Goal: Information Seeking & Learning: Check status

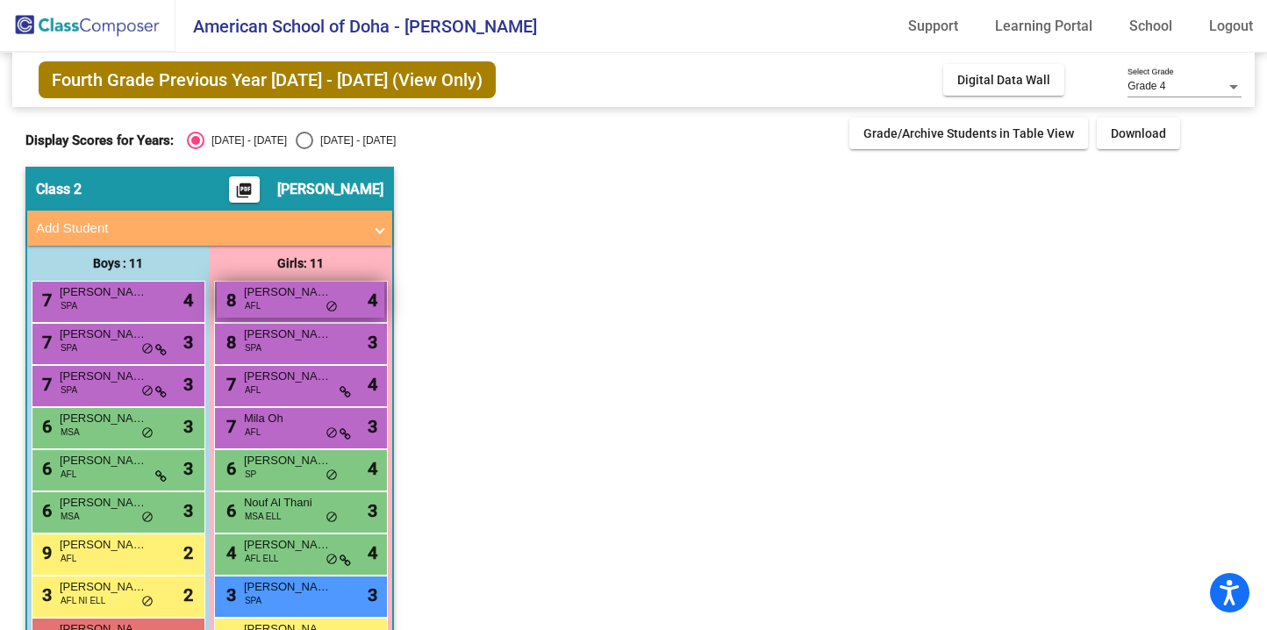
click at [308, 295] on span "[PERSON_NAME]" at bounding box center [288, 292] width 88 height 18
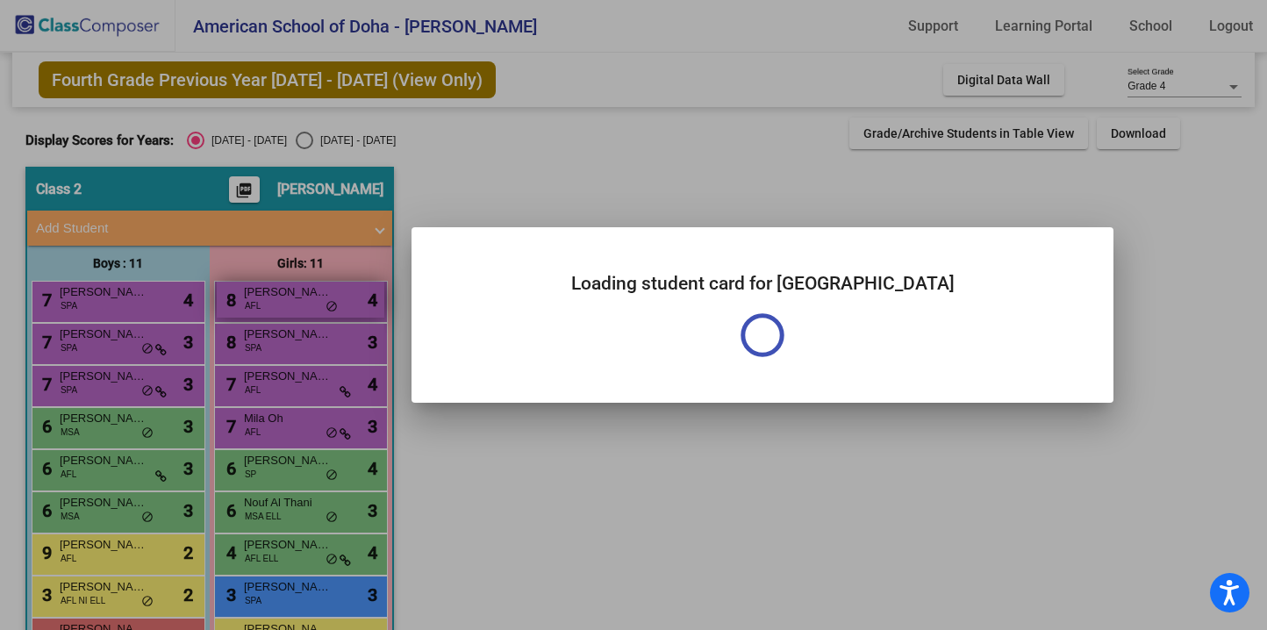
click at [308, 295] on div at bounding box center [633, 315] width 1267 height 630
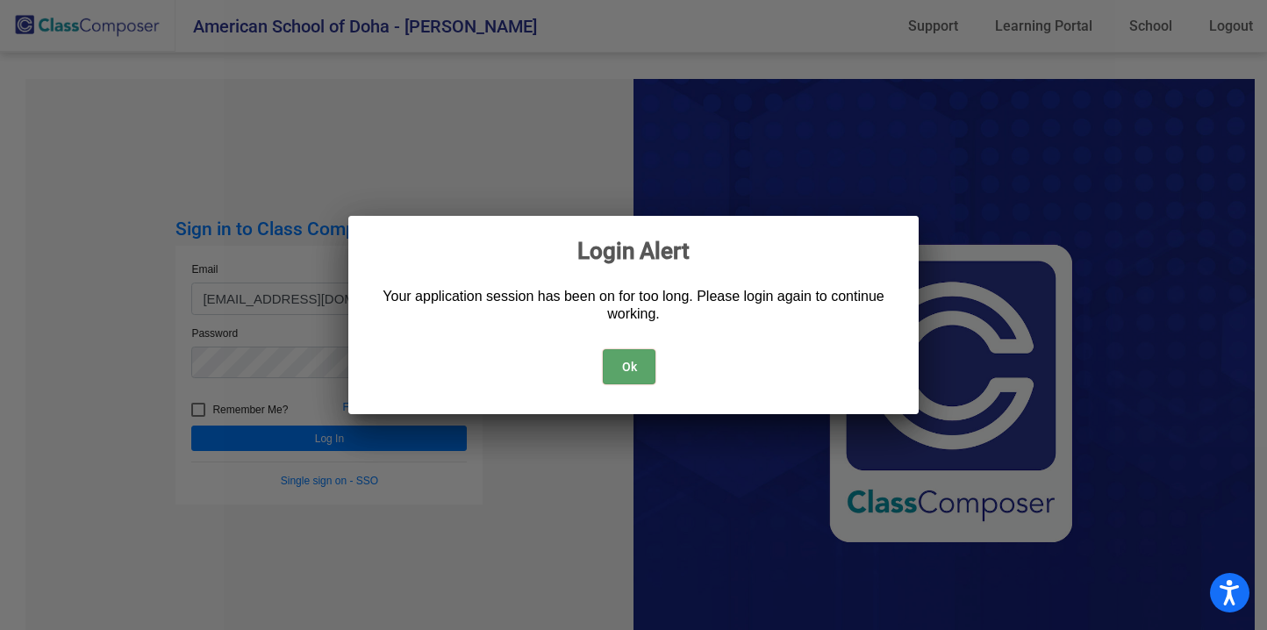
click at [623, 360] on button "Ok" at bounding box center [629, 366] width 53 height 35
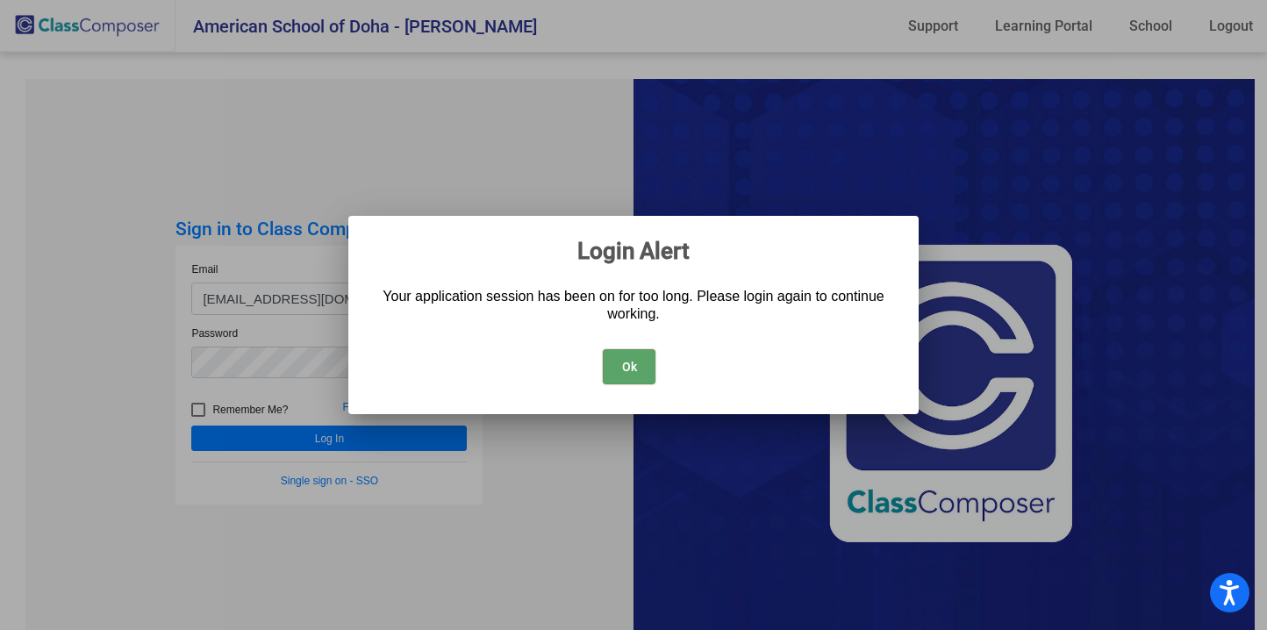
click at [634, 361] on button "Ok" at bounding box center [629, 366] width 53 height 35
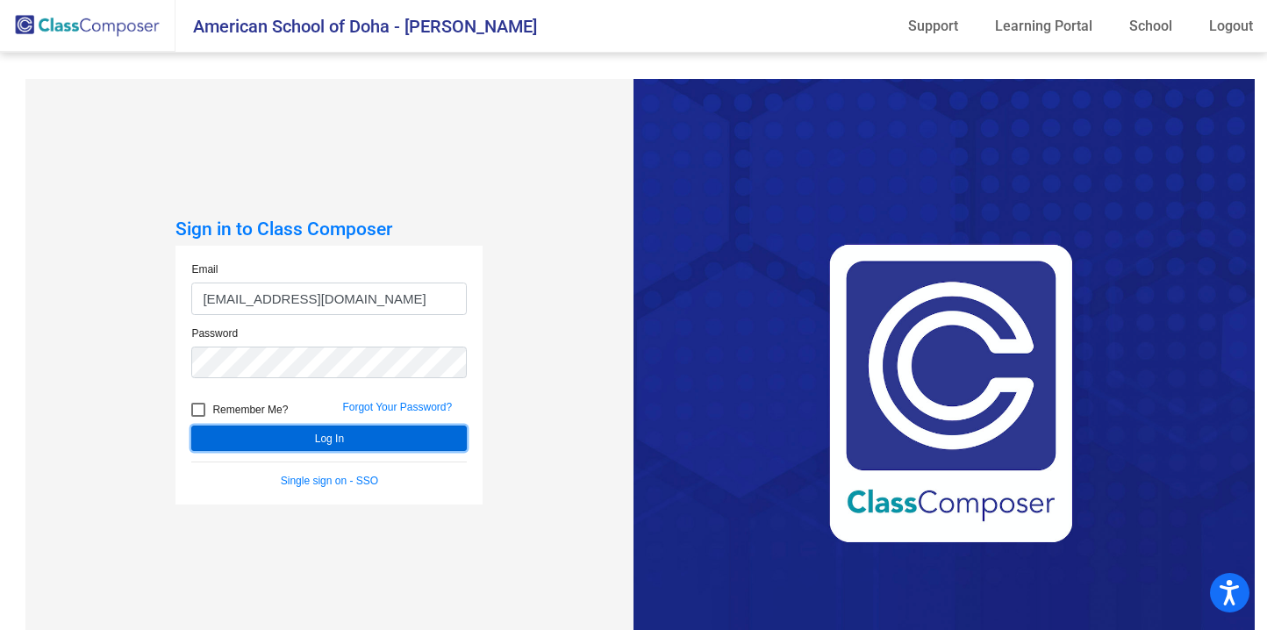
click at [335, 436] on button "Log In" at bounding box center [329, 438] width 276 height 25
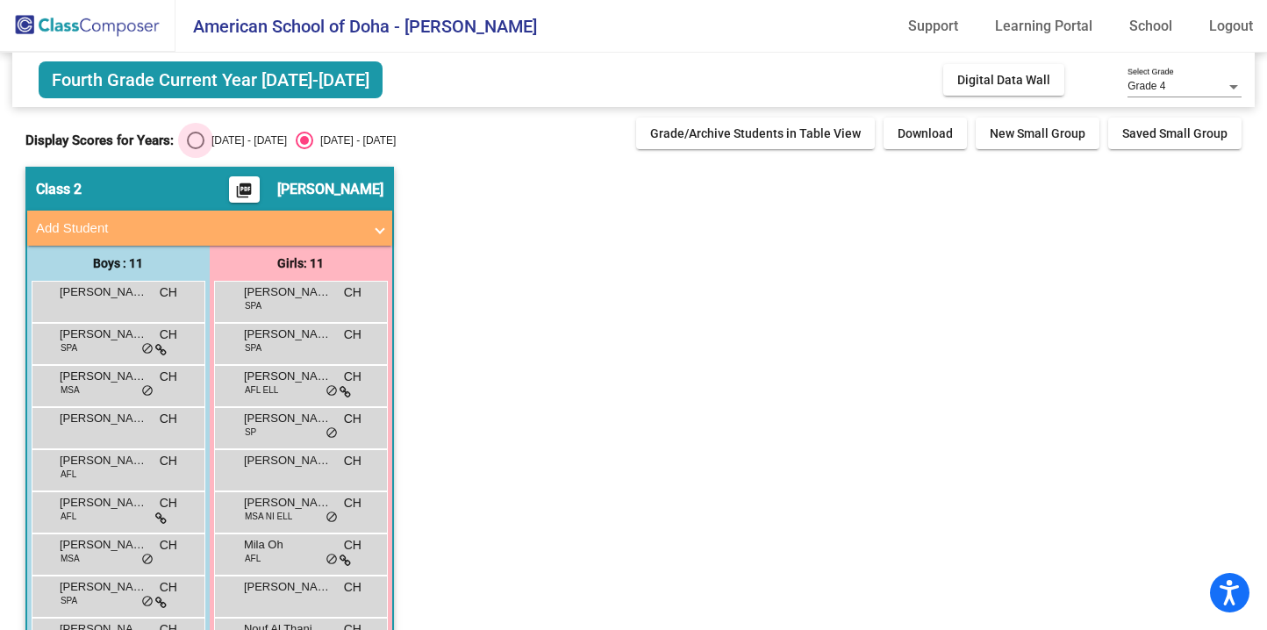
click at [187, 134] on div "Select an option" at bounding box center [196, 141] width 18 height 18
click at [195, 149] on input "[DATE] - [DATE]" at bounding box center [195, 149] width 1 height 1
radio input "true"
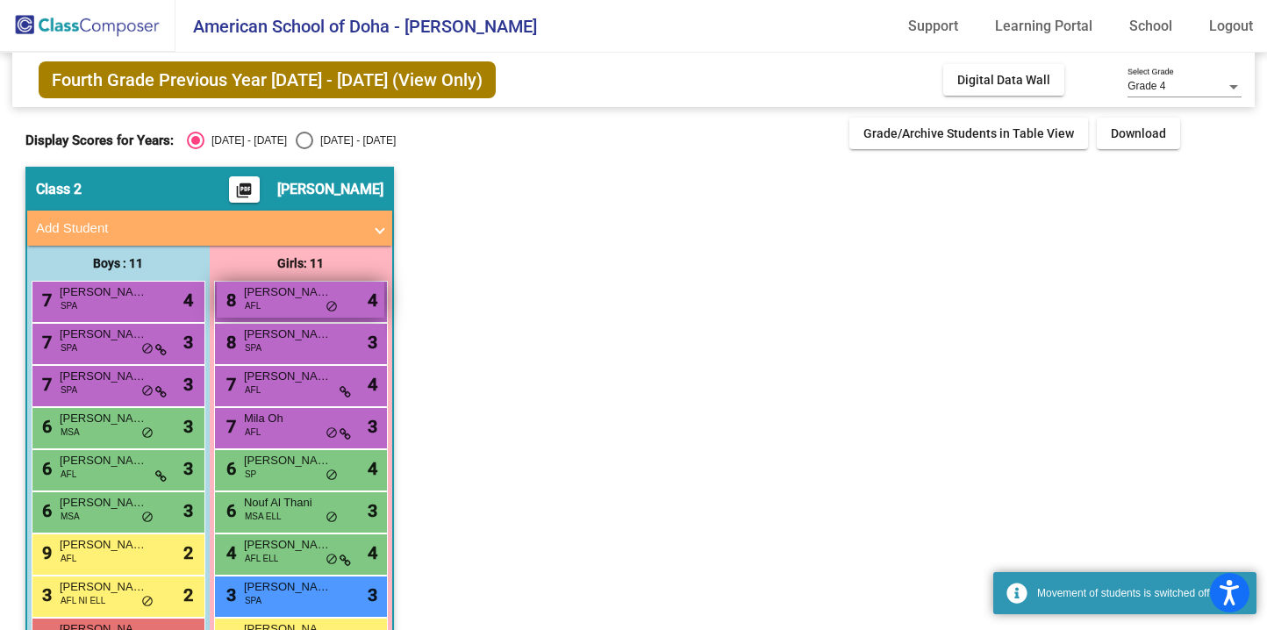
click at [276, 306] on div "8 [PERSON_NAME] AFL lock do_not_disturb_alt 4" at bounding box center [301, 300] width 168 height 36
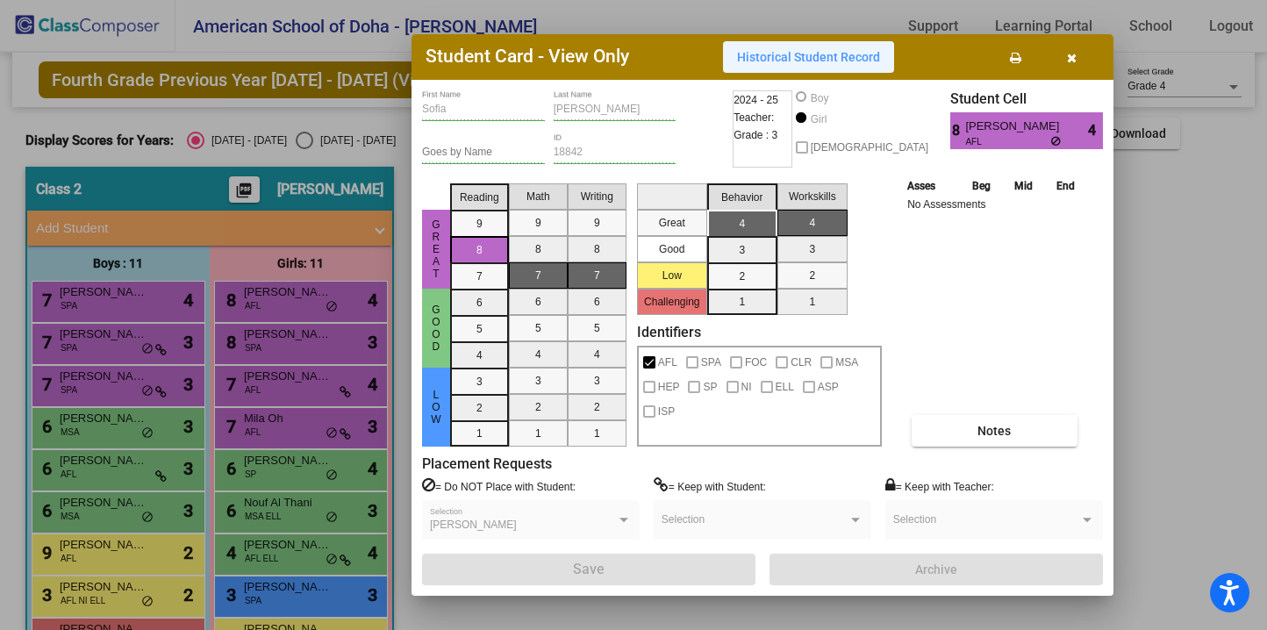
click at [835, 59] on span "Historical Student Record" at bounding box center [808, 57] width 143 height 14
